Goal: Contribute content

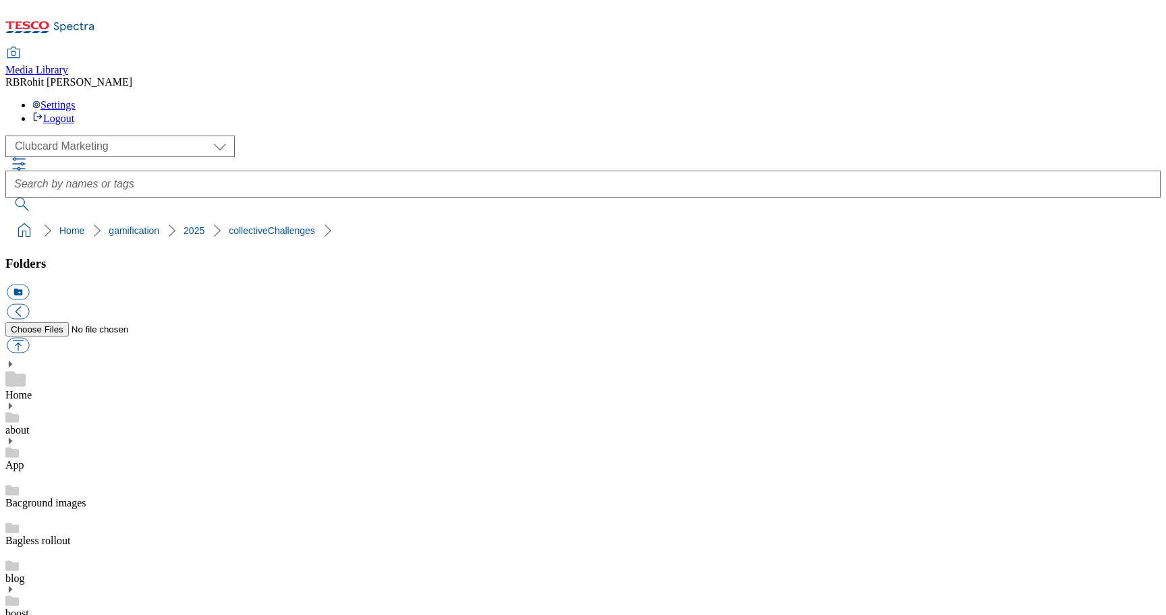
scroll to position [525, 0]
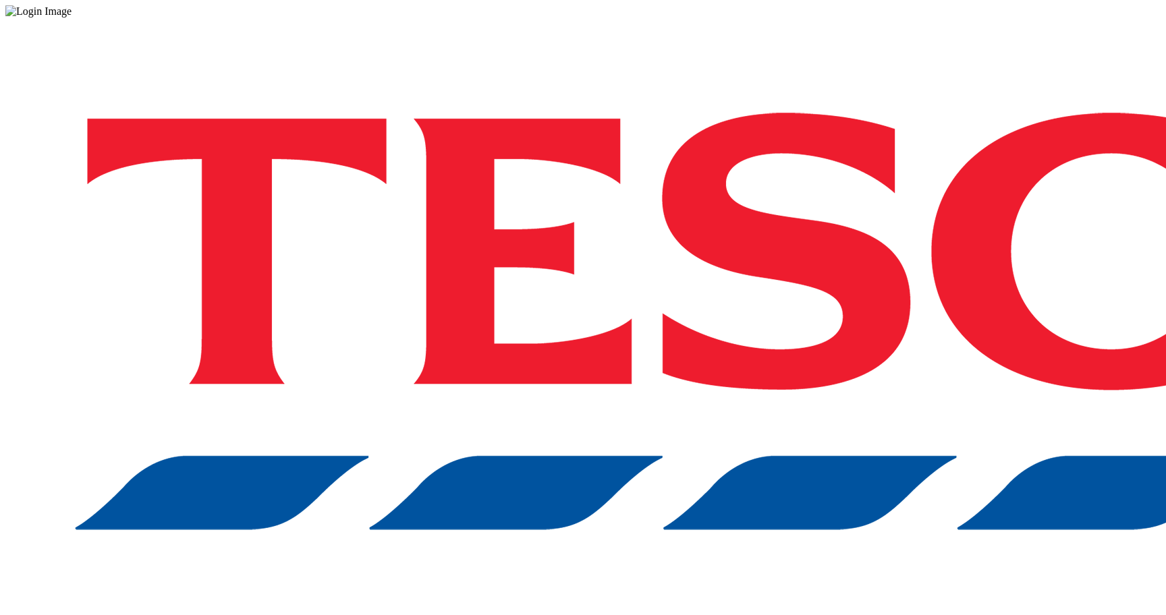
click at [779, 338] on div "Log in to the Spectra’s dashboard using Tesco’s credentials. If you don’t have …" at bounding box center [582, 353] width 1155 height 670
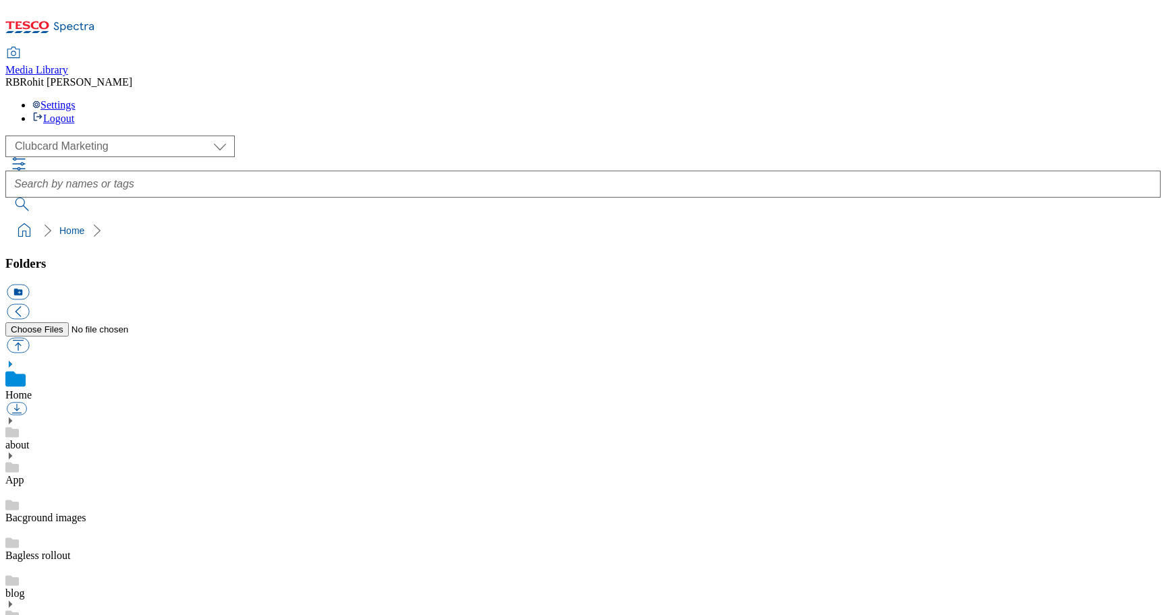
scroll to position [451, 0]
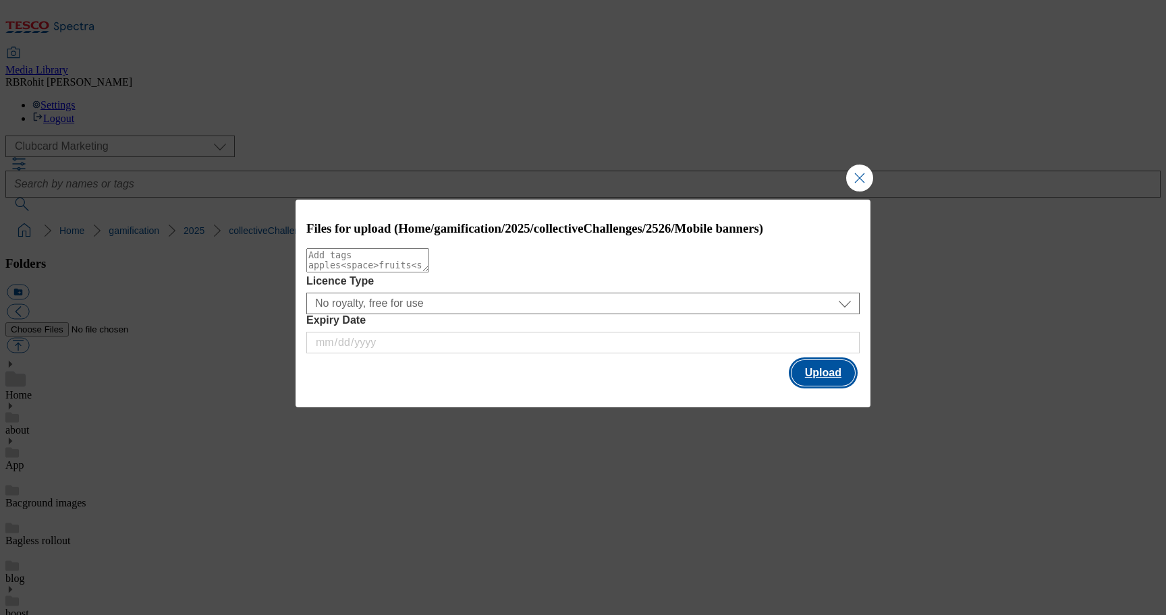
click at [828, 374] on button "Upload" at bounding box center [822, 373] width 63 height 26
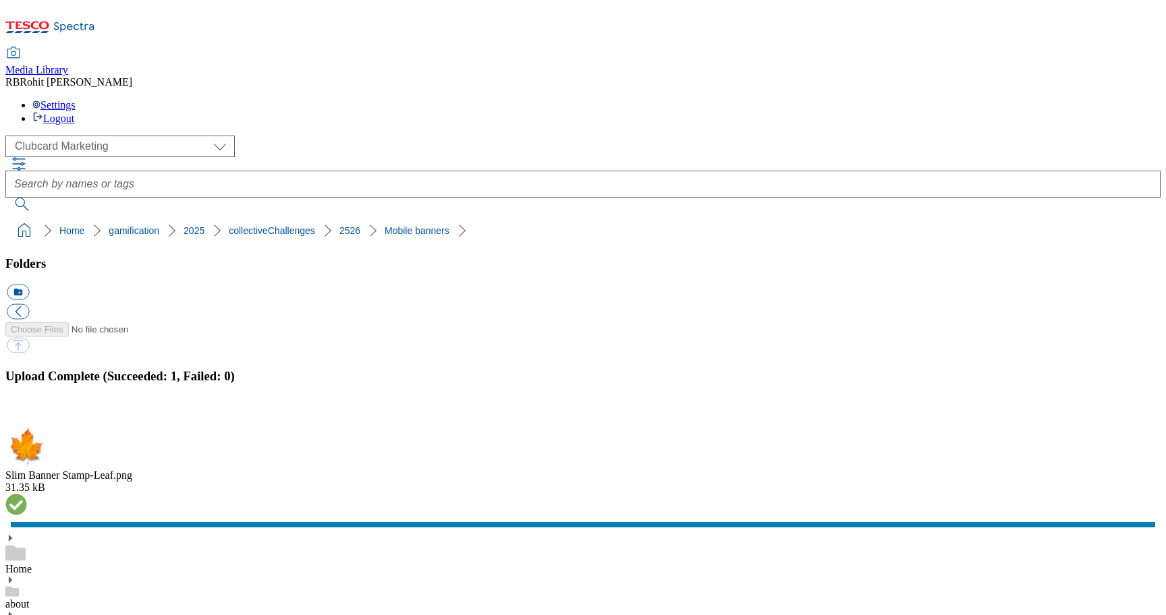
click at [27, 412] on button "button" at bounding box center [17, 418] width 20 height 13
